Goal: Transaction & Acquisition: Purchase product/service

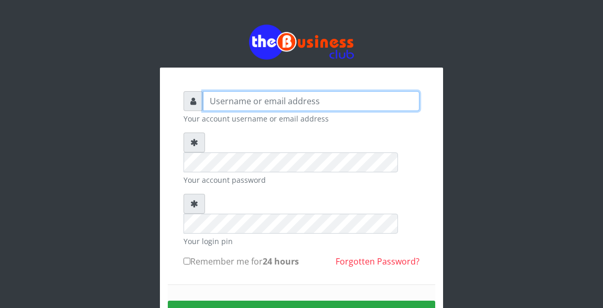
click at [257, 107] on input "text" at bounding box center [311, 101] width 216 height 20
type input "Atipeter"
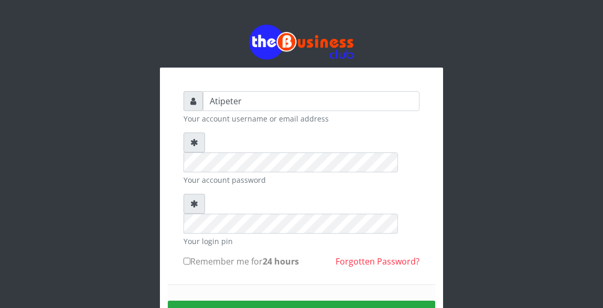
click at [187, 258] on input "Remember me for 24 hours" at bounding box center [186, 261] width 7 height 7
checkbox input "true"
click at [302, 301] on button "Sign in" at bounding box center [301, 314] width 267 height 27
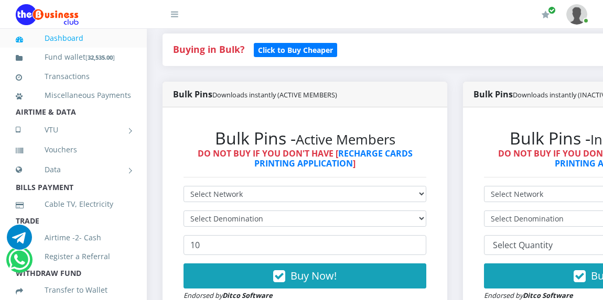
scroll to position [252, 0]
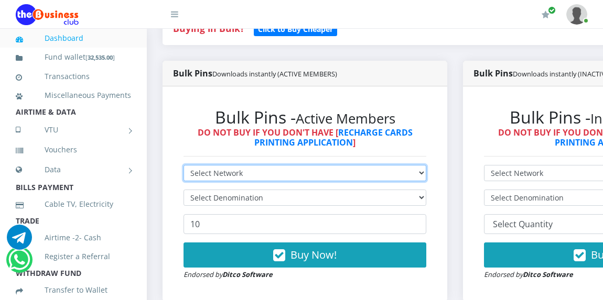
click at [259, 172] on select "Select Network MTN Globacom 9Mobile Airtel" at bounding box center [304, 173] width 243 height 16
select select "Glo"
click at [183, 167] on select "Select Network MTN Globacom 9Mobile Airtel" at bounding box center [304, 173] width 243 height 16
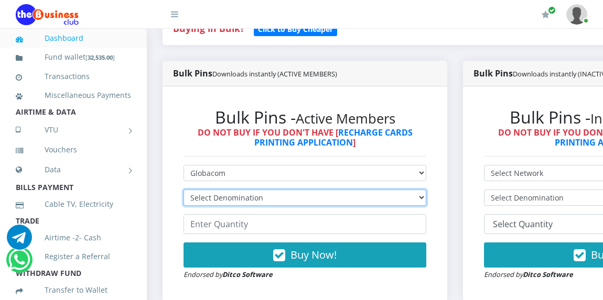
click at [255, 194] on select "Select Denomination Glo NGN100 - ₦96.45 Glo NGN200 - ₦192.90 Glo NGN500 - ₦482.…" at bounding box center [304, 198] width 243 height 16
select select "192.9-200"
click at [183, 192] on select "Select Denomination Glo NGN100 - ₦96.45 Glo NGN200 - ₦192.90 Glo NGN500 - ₦482.…" at bounding box center [304, 198] width 243 height 16
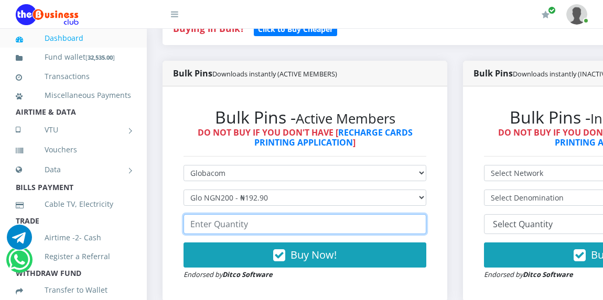
click at [252, 225] on input "number" at bounding box center [304, 224] width 243 height 20
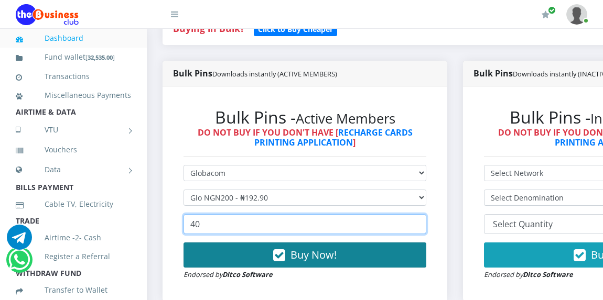
type input "40"
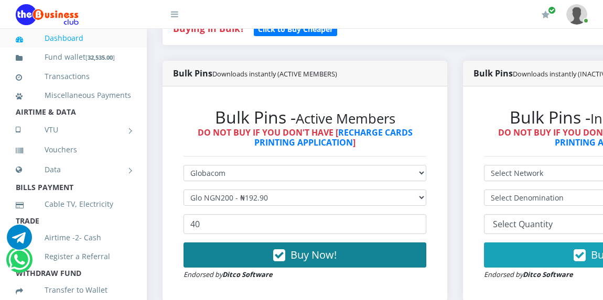
click at [305, 256] on span "Buy Now!" at bounding box center [313, 255] width 46 height 14
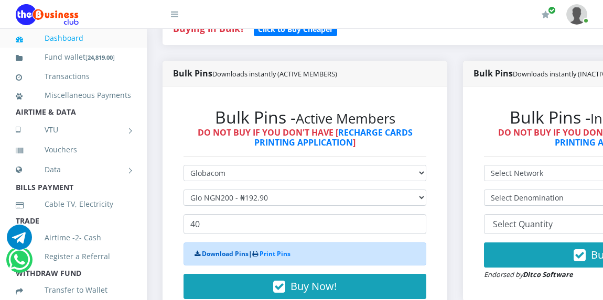
click at [214, 257] on link "Download Pins" at bounding box center [225, 253] width 47 height 9
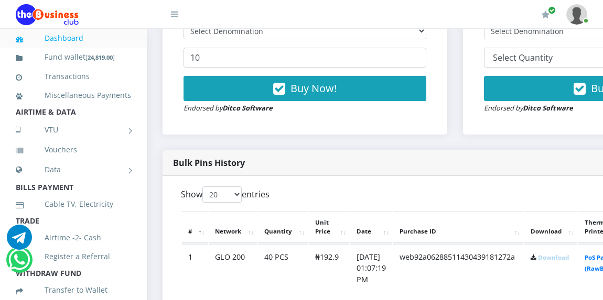
scroll to position [419, 0]
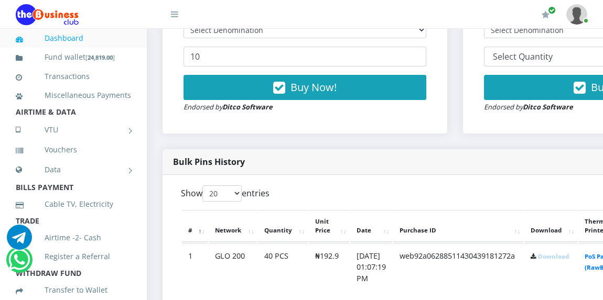
click at [569, 259] on link "Download" at bounding box center [553, 257] width 31 height 8
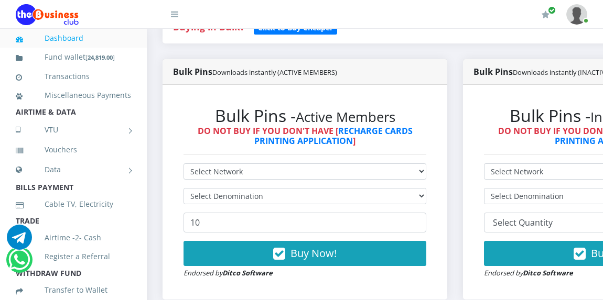
scroll to position [272, 0]
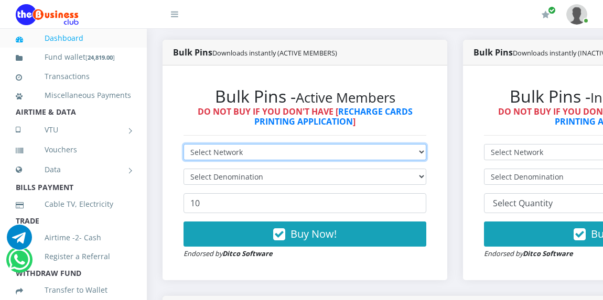
click at [288, 151] on select "Select Network MTN Globacom 9Mobile Airtel" at bounding box center [304, 152] width 243 height 16
select select "MTN"
click at [183, 146] on select "Select Network MTN Globacom 9Mobile Airtel" at bounding box center [304, 152] width 243 height 16
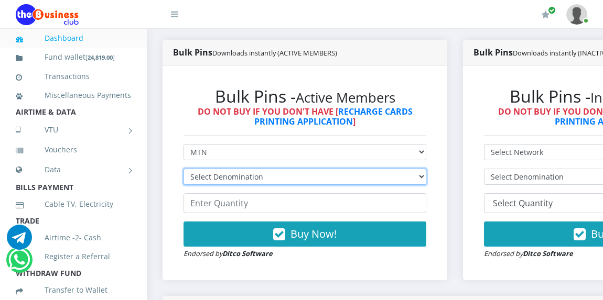
click at [286, 176] on select "Select Denomination MTN NGN100 - ₦96.94 MTN NGN200 - ₦193.88 MTN NGN400 - ₦387.…" at bounding box center [304, 177] width 243 height 16
select select "193.88-200"
click at [183, 171] on select "Select Denomination MTN NGN100 - ₦96.94 MTN NGN200 - ₦193.88 MTN NGN400 - ₦387.…" at bounding box center [304, 177] width 243 height 16
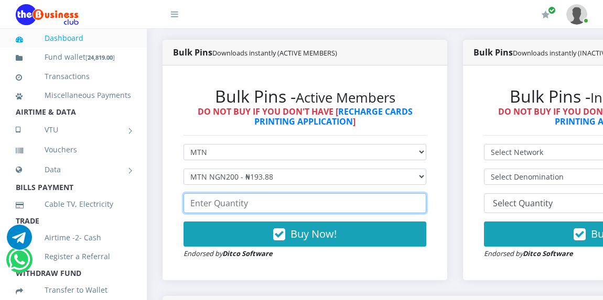
click at [259, 206] on input "number" at bounding box center [304, 203] width 243 height 20
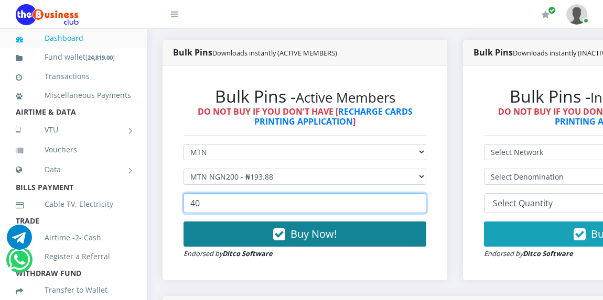
type input "40"
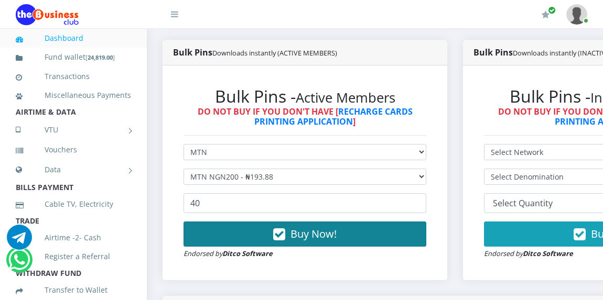
click at [311, 234] on span "Buy Now!" at bounding box center [313, 234] width 46 height 14
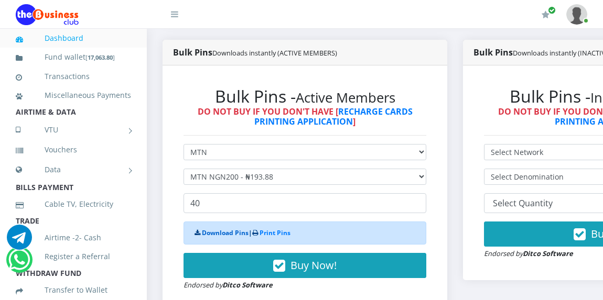
click at [230, 236] on link "Download Pins" at bounding box center [225, 232] width 47 height 9
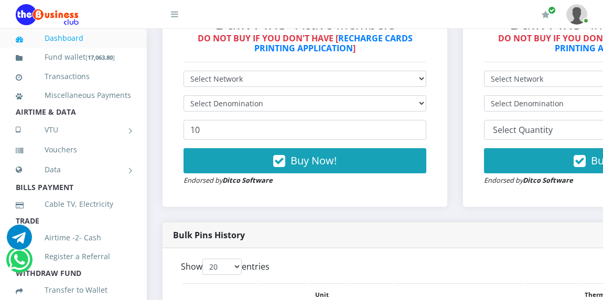
scroll to position [356, 0]
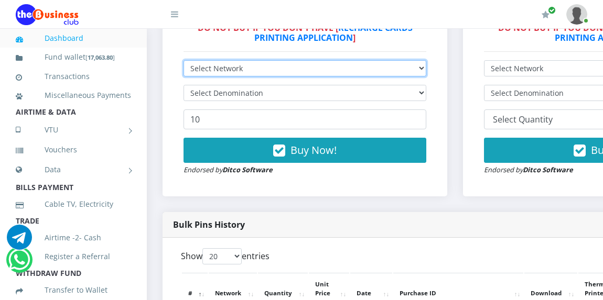
click at [226, 67] on select "Select Network MTN Globacom 9Mobile Airtel" at bounding box center [304, 68] width 243 height 16
select select "Airtel"
click at [183, 62] on select "Select Network MTN Globacom 9Mobile Airtel" at bounding box center [304, 68] width 243 height 16
click at [247, 69] on select "Select Network MTN Globacom 9Mobile Airtel" at bounding box center [304, 68] width 243 height 16
select select "Glo"
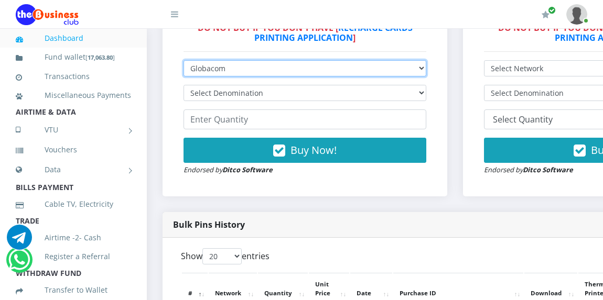
click at [183, 62] on select "Select Network MTN Globacom 9Mobile Airtel" at bounding box center [304, 68] width 243 height 16
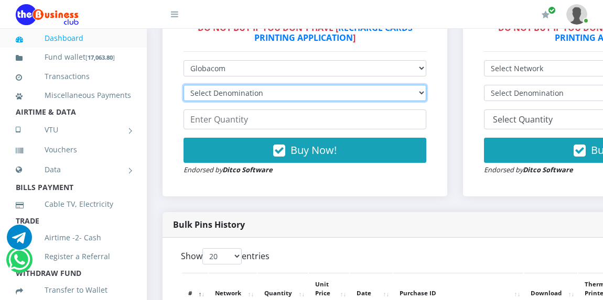
click at [246, 91] on select "Select Denomination Glo NGN100 - ₦96.45 Glo NGN200 - ₦192.90 Glo NGN500 - ₦482.…" at bounding box center [304, 93] width 243 height 16
select select "482.25-500"
click at [183, 87] on select "Select Denomination Glo NGN100 - ₦96.45 Glo NGN200 - ₦192.90 Glo NGN500 - ₦482.…" at bounding box center [304, 93] width 243 height 16
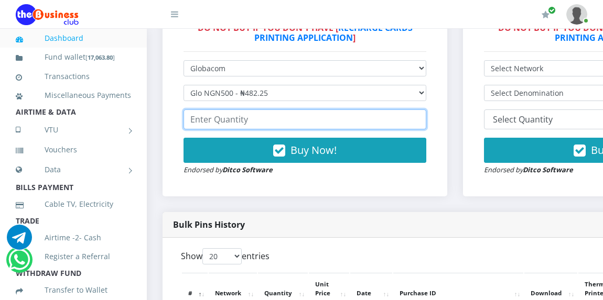
click at [246, 124] on input "number" at bounding box center [304, 120] width 243 height 20
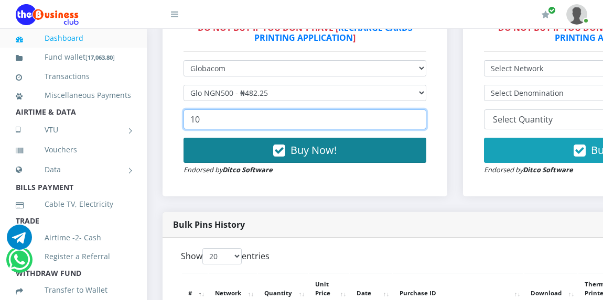
type input "10"
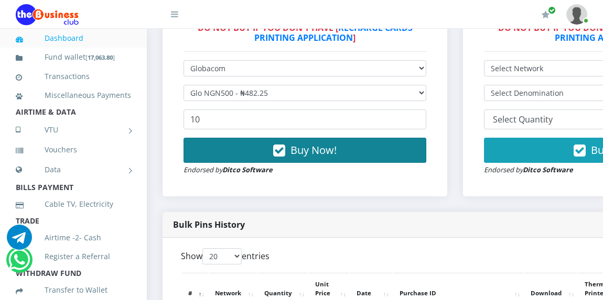
click at [305, 154] on span "Buy Now!" at bounding box center [313, 150] width 46 height 14
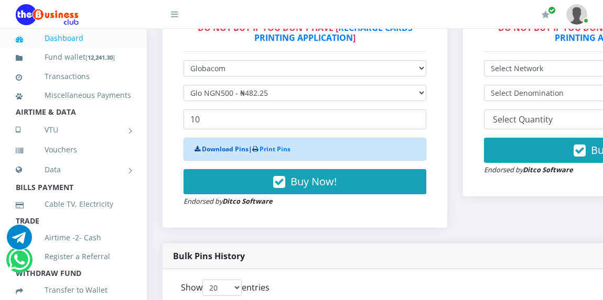
click at [225, 150] on link "Download Pins" at bounding box center [225, 149] width 47 height 9
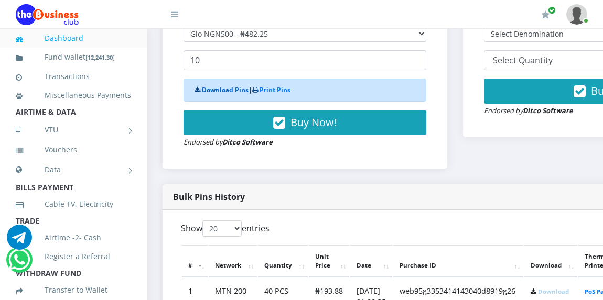
scroll to position [398, 0]
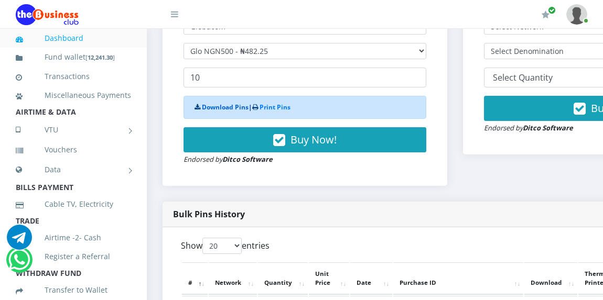
click at [231, 111] on link "Download Pins" at bounding box center [225, 107] width 47 height 9
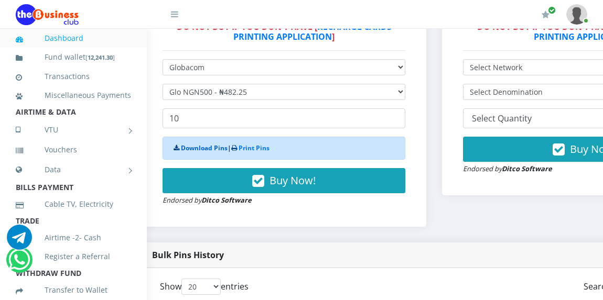
scroll to position [356, 21]
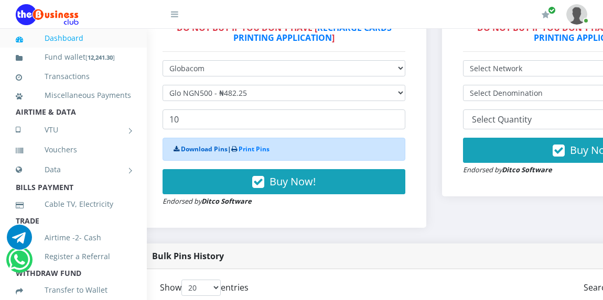
click at [192, 149] on link "Download Pins" at bounding box center [204, 149] width 47 height 9
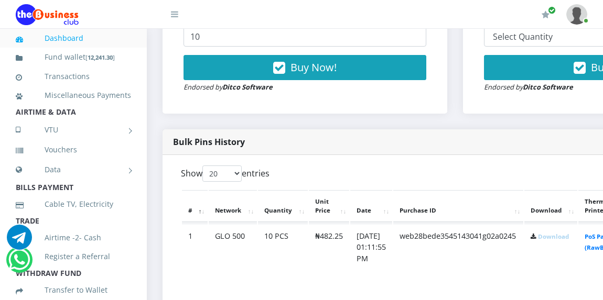
scroll to position [440, 0]
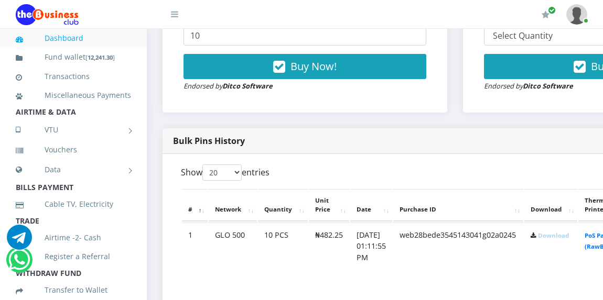
click at [569, 236] on link "Download" at bounding box center [553, 236] width 31 height 8
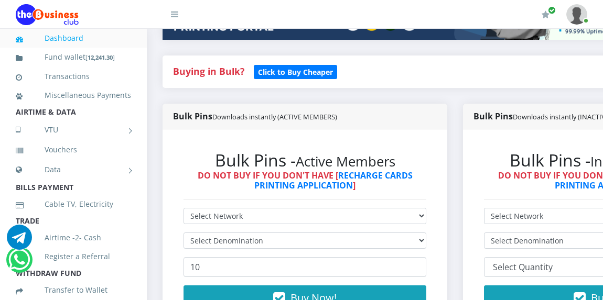
scroll to position [210, 0]
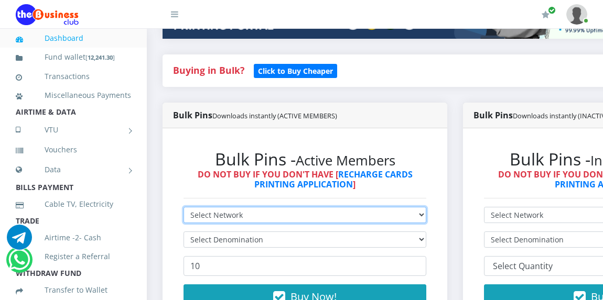
click at [322, 214] on select "Select Network MTN Globacom 9Mobile Airtel" at bounding box center [304, 215] width 243 height 16
select select "MTN"
click at [183, 209] on select "Select Network MTN Globacom 9Mobile Airtel" at bounding box center [304, 215] width 243 height 16
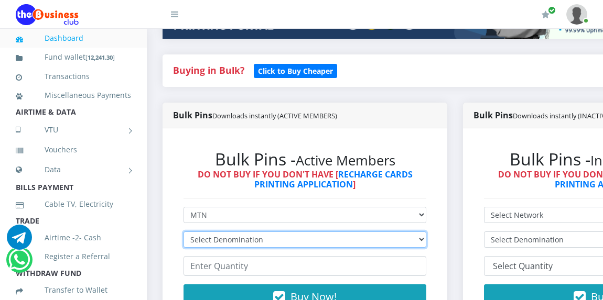
click at [272, 239] on select "Select Denomination MTN NGN100 - ₦96.94 MTN NGN200 - ₦193.88 MTN NGN400 - ₦387.…" at bounding box center [304, 240] width 243 height 16
click at [183, 234] on select "Select Denomination MTN NGN100 - ₦96.94 MTN NGN200 - ₦193.88 MTN NGN400 - ₦387.…" at bounding box center [304, 240] width 243 height 16
click at [259, 240] on select "Select Denomination MTN NGN100 - ₦96.94 MTN NGN200 - ₦193.88 MTN NGN400 - ₦387.…" at bounding box center [304, 240] width 243 height 16
select select "484.7-500"
click at [183, 234] on select "Select Denomination MTN NGN100 - ₦96.94 MTN NGN200 - ₦193.88 MTN NGN400 - ₦387.…" at bounding box center [304, 240] width 243 height 16
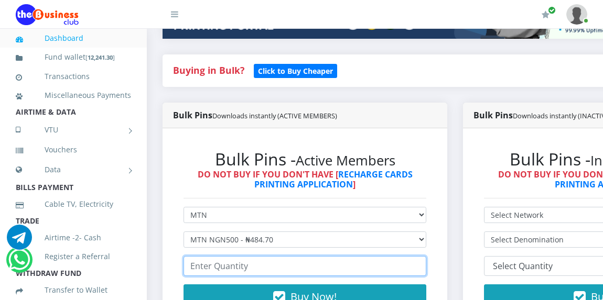
click at [246, 270] on input "number" at bounding box center [304, 266] width 243 height 20
type input "20"
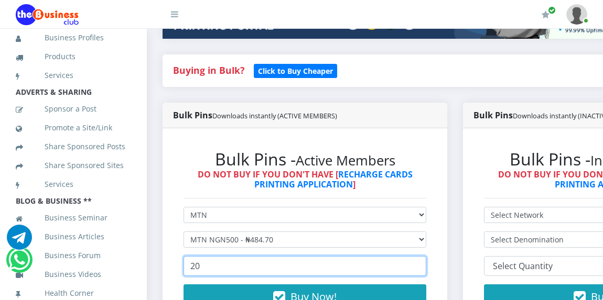
scroll to position [0, 0]
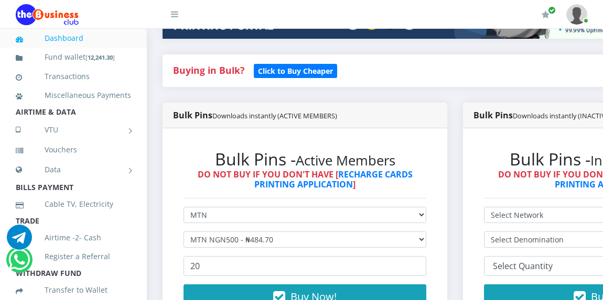
click at [436, 287] on div "Bulk Pins - Active Members DO NOT BUY IF YOU DON'T HAVE [ RECHARGE CARDS PRINTI…" at bounding box center [305, 236] width 264 height 194
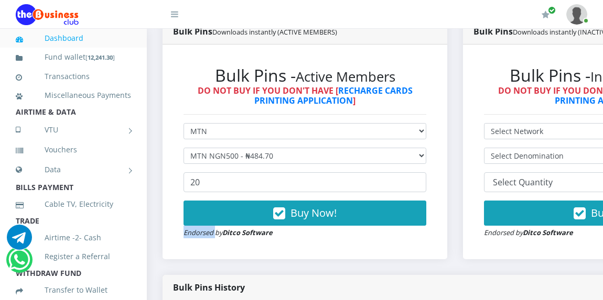
scroll to position [314, 0]
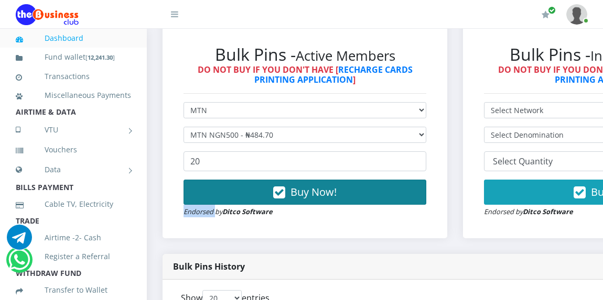
click at [364, 200] on button "Buy Now!" at bounding box center [304, 192] width 243 height 25
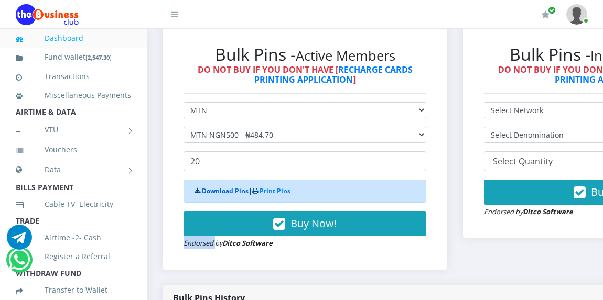
click at [210, 195] on link "Download Pins" at bounding box center [225, 191] width 47 height 9
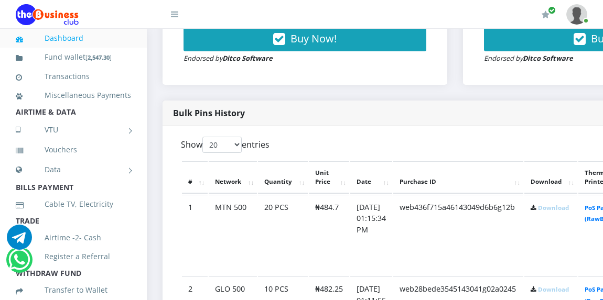
scroll to position [482, 0]
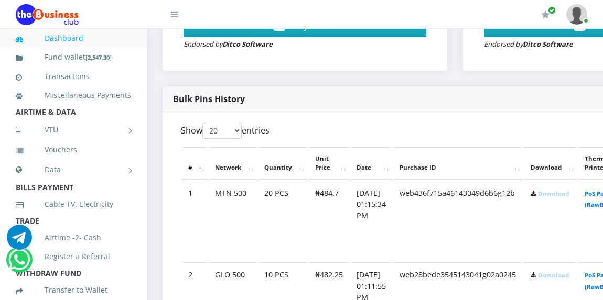
click at [569, 197] on link "Download" at bounding box center [553, 194] width 31 height 8
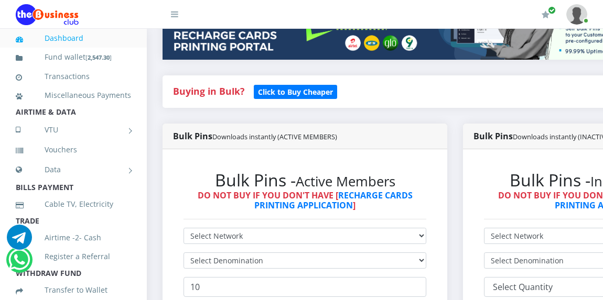
scroll to position [210, 0]
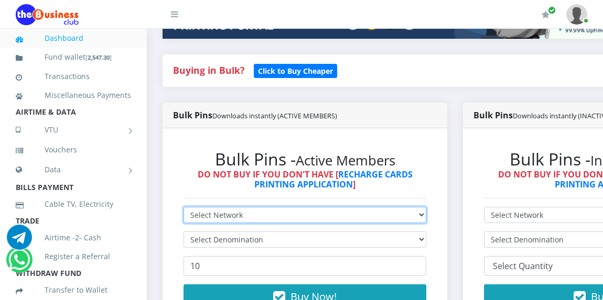
click at [351, 213] on select "Select Network MTN Globacom 9Mobile Airtel" at bounding box center [304, 215] width 243 height 16
select select "Glo"
click at [183, 209] on select "Select Network MTN Globacom 9Mobile Airtel" at bounding box center [304, 215] width 243 height 16
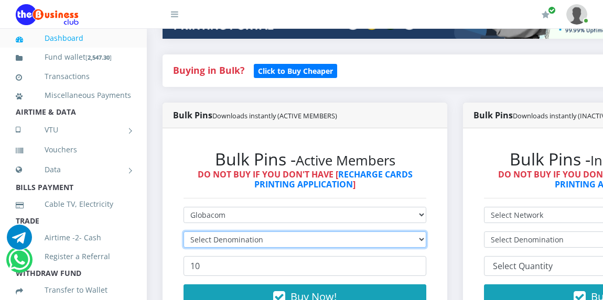
click at [294, 239] on select "Select Denomination" at bounding box center [304, 240] width 243 height 16
select select "96.45-100"
click at [183, 234] on select "Select Denomination Glo NGN100 - ₦96.45 Glo NGN200 - ₦192.90 Glo NGN500 - ₦482.…" at bounding box center [304, 240] width 243 height 16
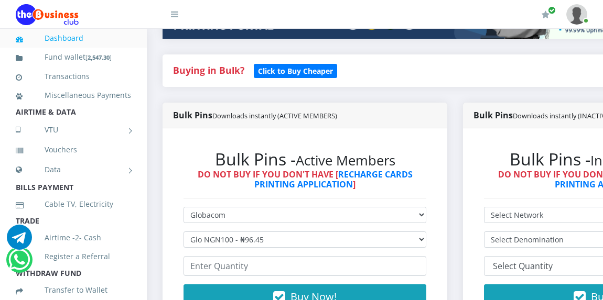
drag, startPoint x: 255, startPoint y: 257, endPoint x: 255, endPoint y: 268, distance: 11.0
click at [255, 268] on form "Select Network MTN Globacom 9Mobile Airtel Select Denomination Glo NGN100 - ₦96…" at bounding box center [304, 264] width 243 height 115
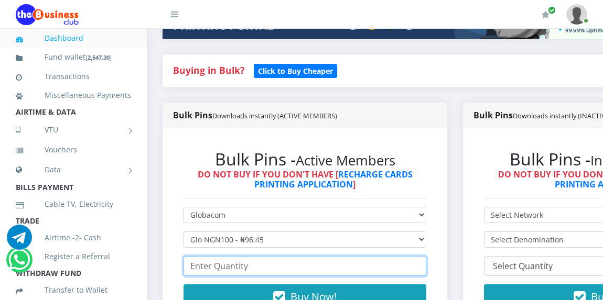
click at [255, 268] on input "number" at bounding box center [304, 266] width 243 height 20
type input "20"
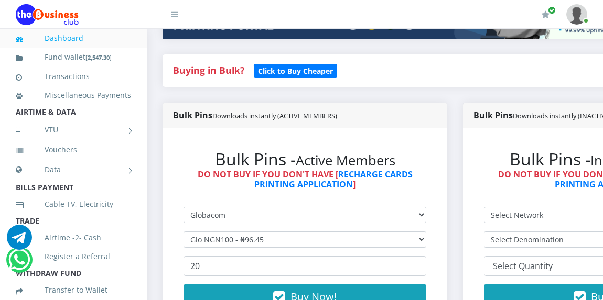
click at [436, 254] on div "Bulk Pins - Active Members DO NOT BUY IF YOU DON'T HAVE [ RECHARGE CARDS PRINTI…" at bounding box center [305, 236] width 264 height 194
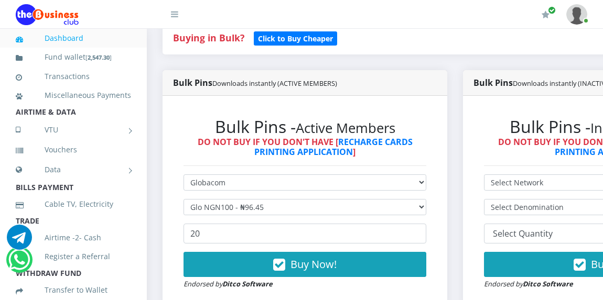
scroll to position [252, 0]
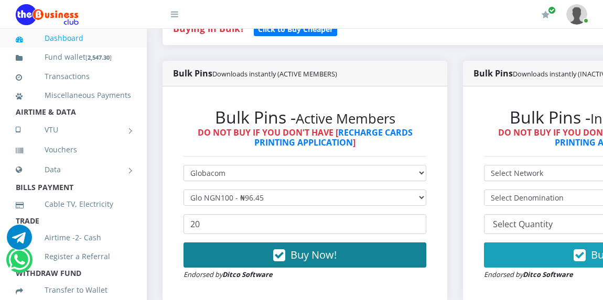
click at [330, 258] on span "Buy Now!" at bounding box center [313, 255] width 46 height 14
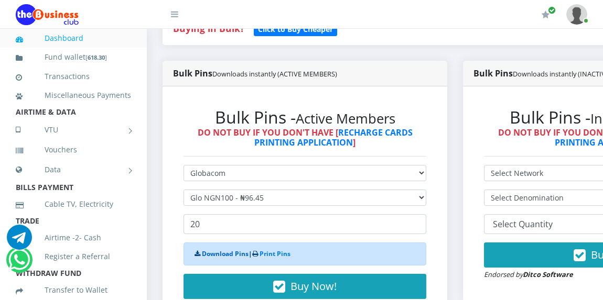
click at [218, 255] on link "Download Pins" at bounding box center [225, 253] width 47 height 9
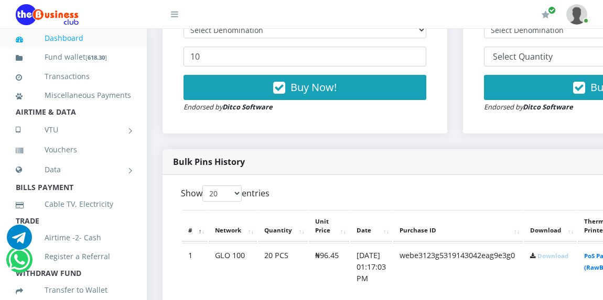
click at [568, 258] on link "Download" at bounding box center [552, 256] width 31 height 8
